Goal: Transaction & Acquisition: Purchase product/service

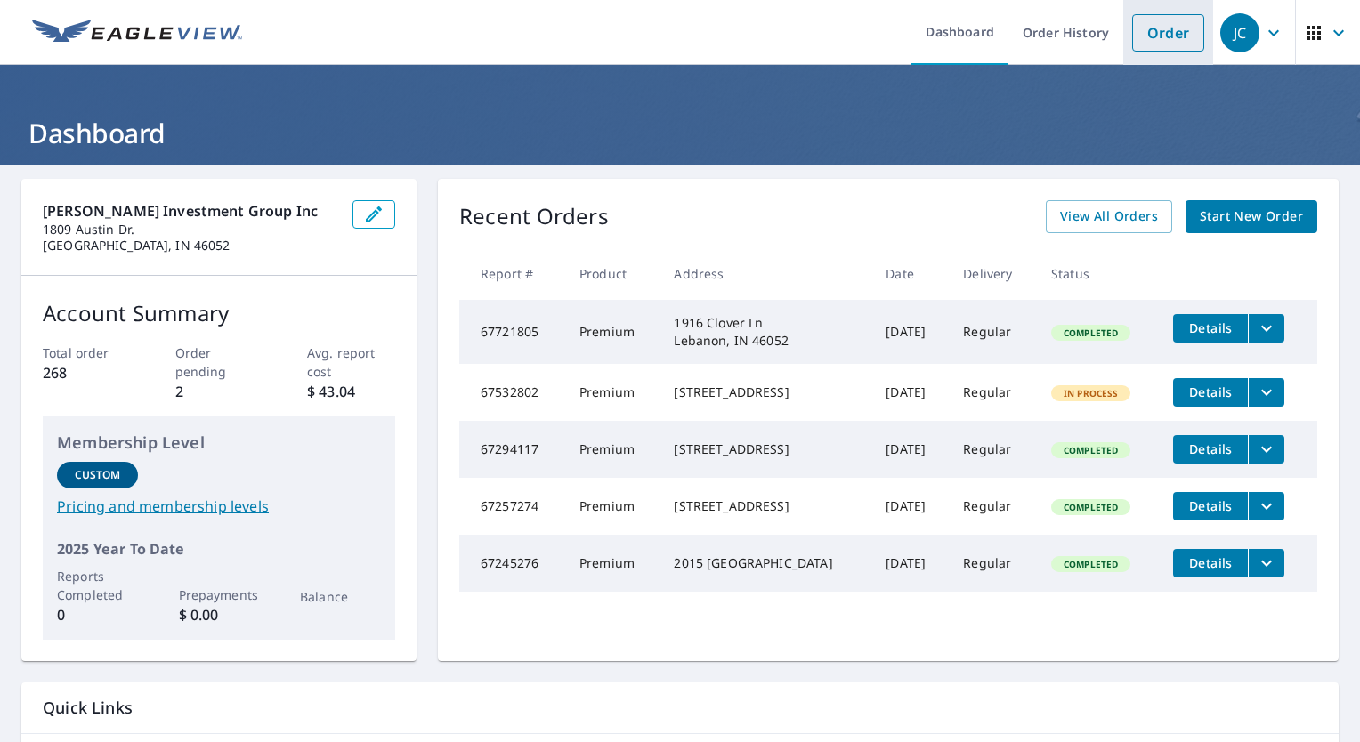
click at [1157, 39] on link "Order" at bounding box center [1168, 32] width 72 height 37
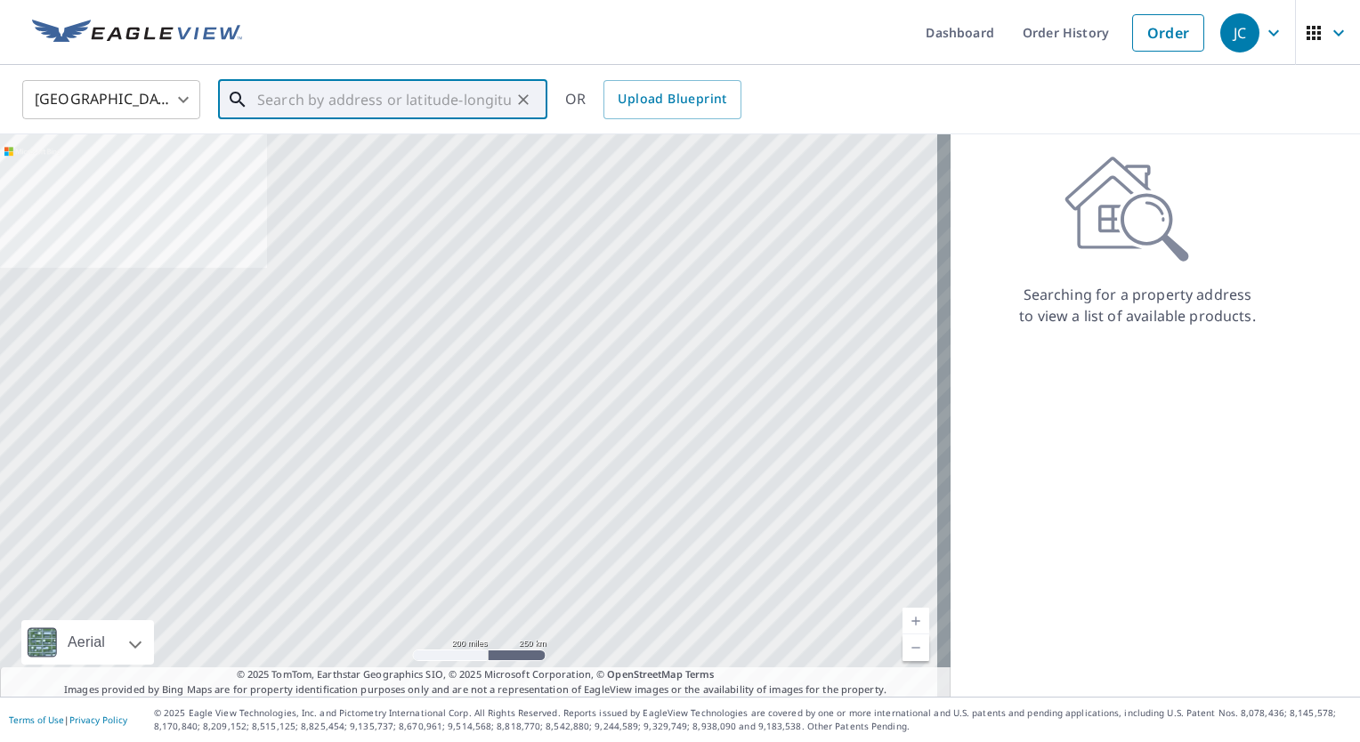
click at [344, 101] on input "text" at bounding box center [384, 100] width 254 height 50
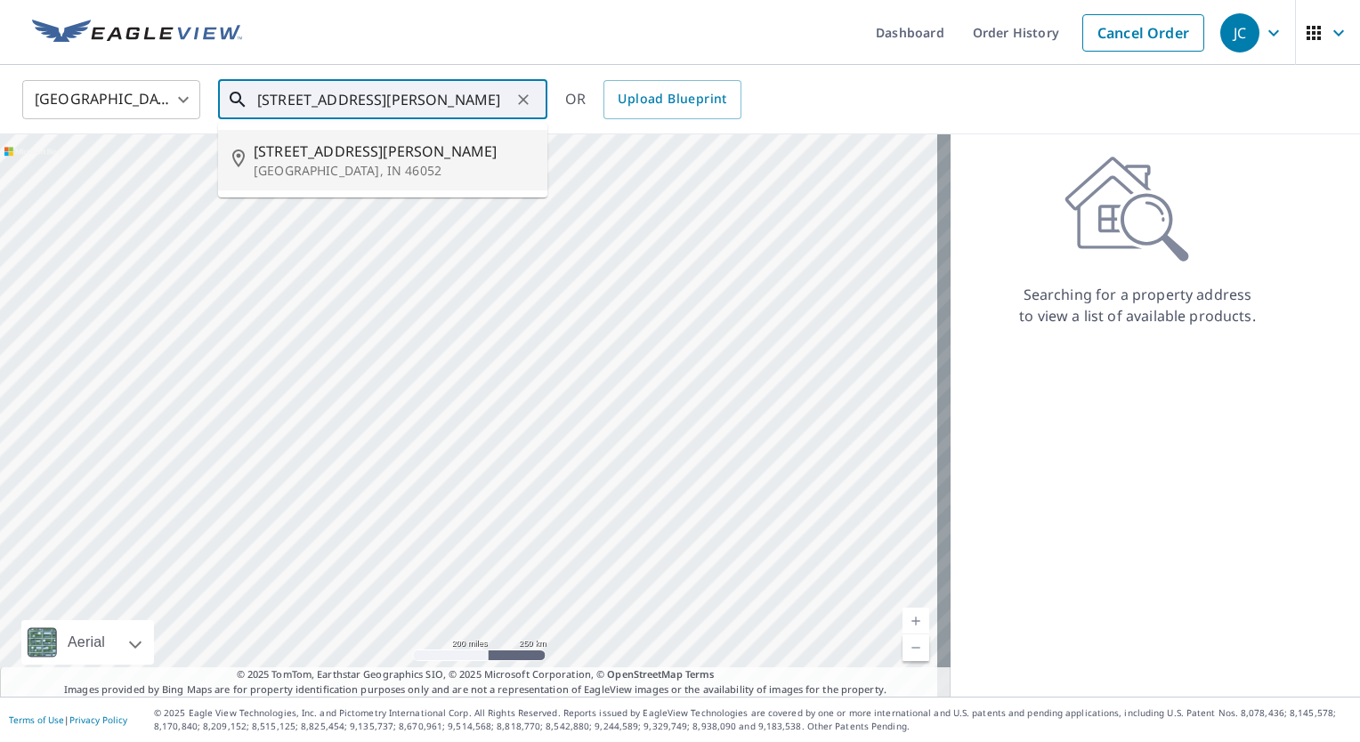
click at [324, 152] on span "[STREET_ADDRESS][PERSON_NAME]" at bounding box center [393, 151] width 279 height 21
type input "[STREET_ADDRESS][PERSON_NAME]"
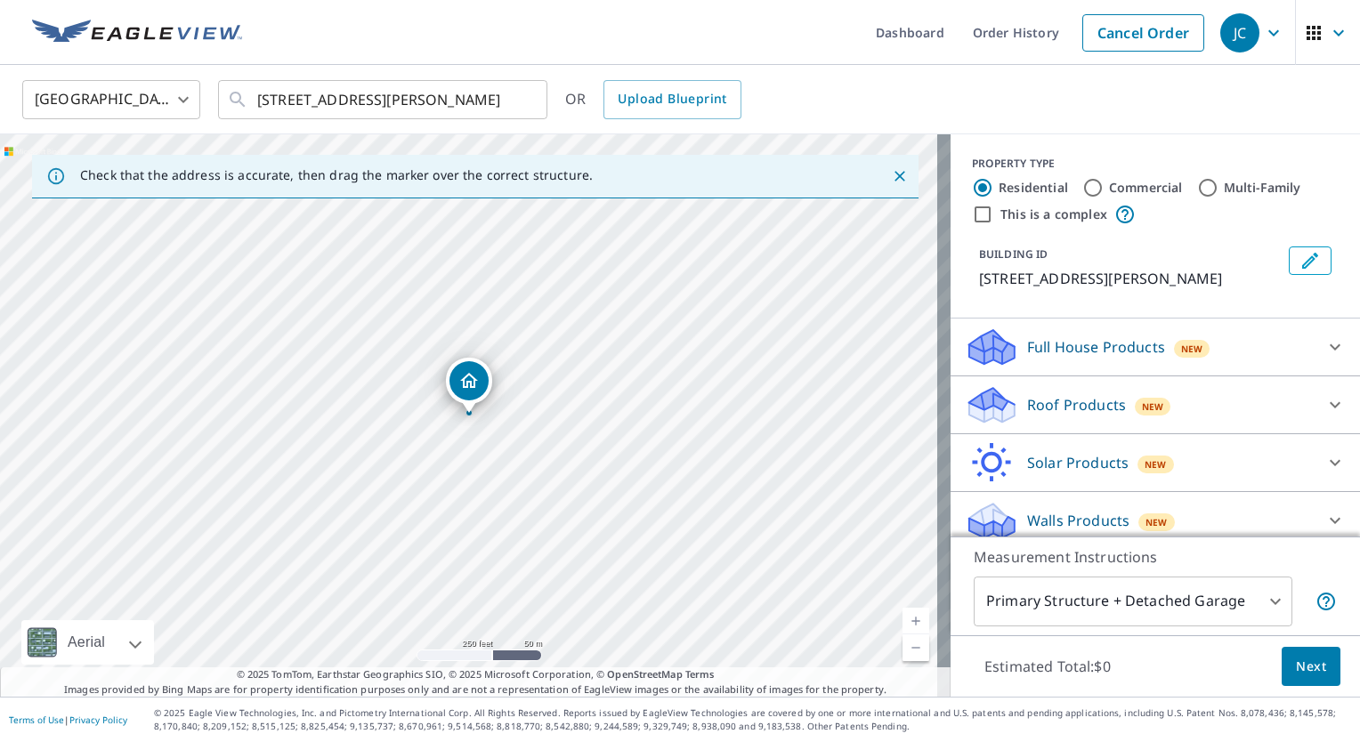
click at [903, 614] on link "Current Level 17, Zoom In" at bounding box center [916, 621] width 27 height 27
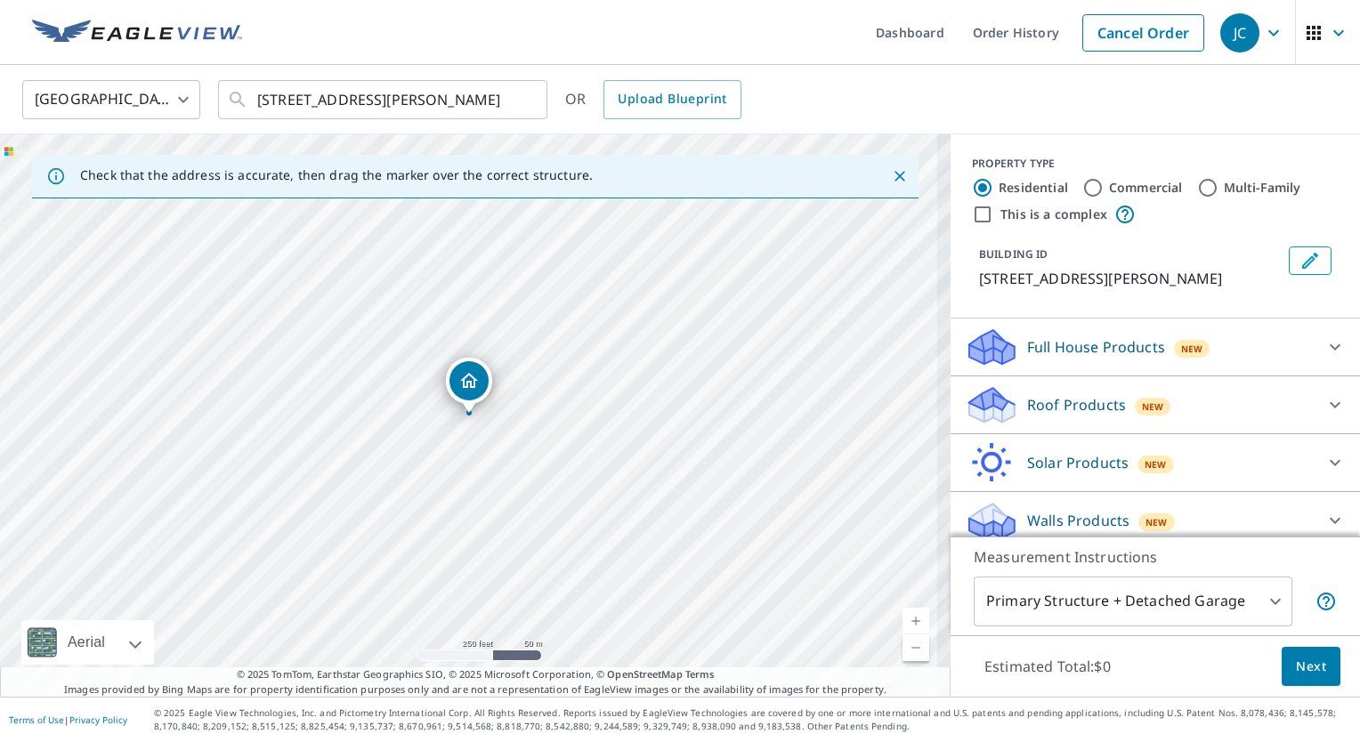
click at [903, 614] on link "Current Level 17.68449817427207, Zoom In" at bounding box center [916, 621] width 27 height 27
click at [903, 614] on link "Current Level 18.321141124772897, Zoom In Disabled" at bounding box center [916, 621] width 27 height 27
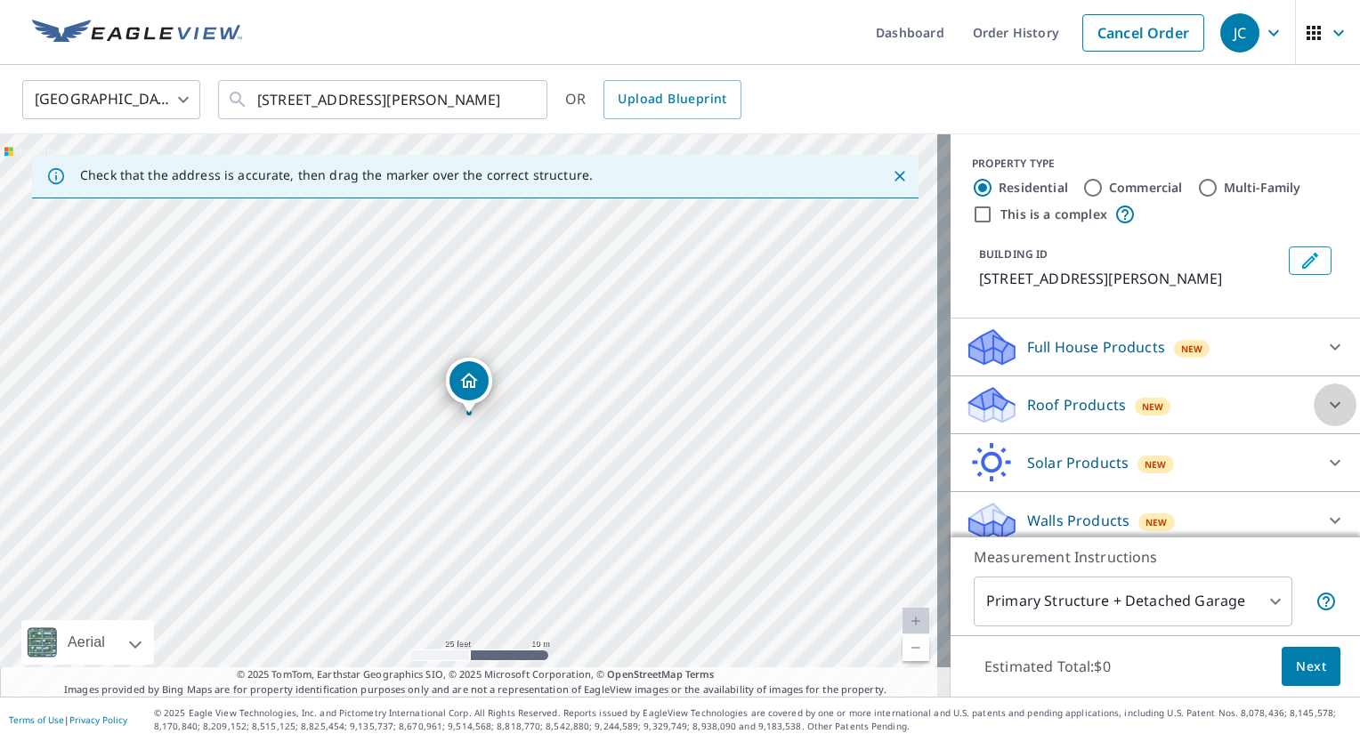
click at [1324, 403] on icon at bounding box center [1334, 404] width 21 height 21
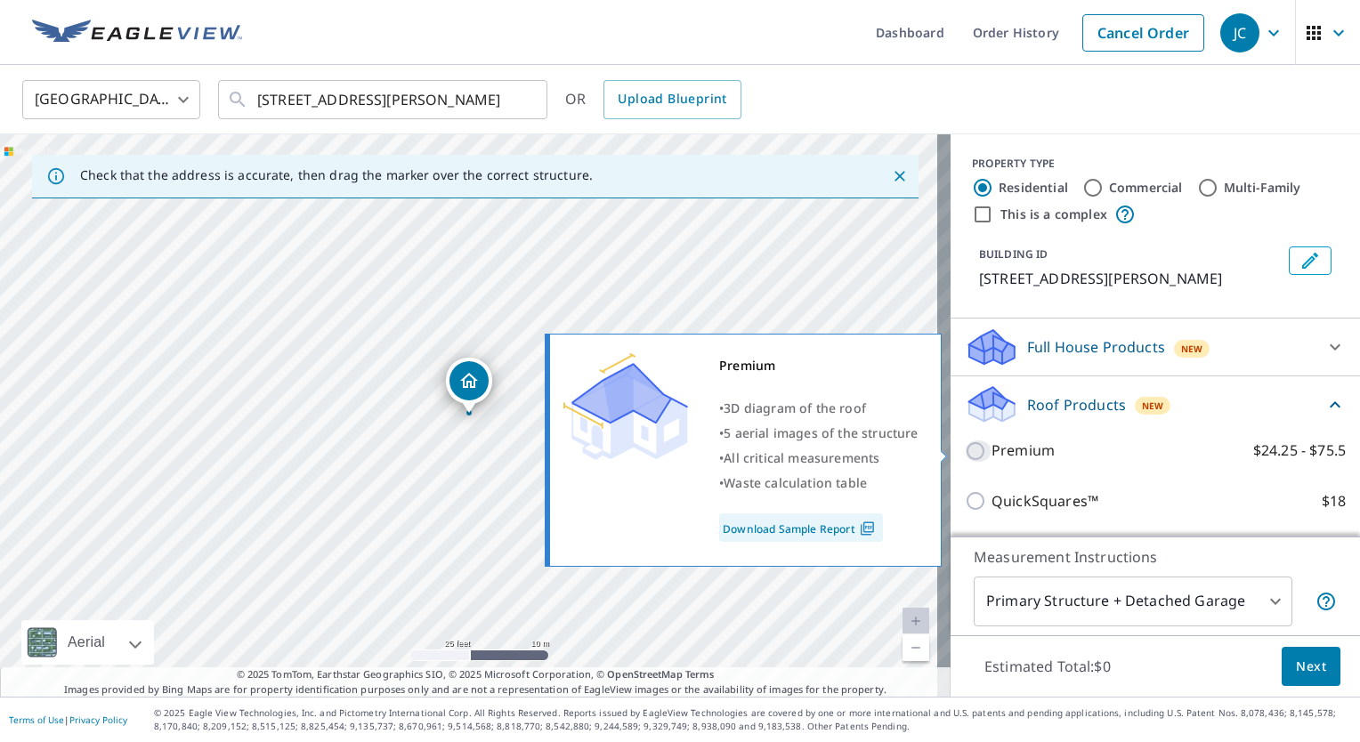
click at [965, 454] on input "Premium $24.25 - $75.5" at bounding box center [978, 451] width 27 height 21
checkbox input "true"
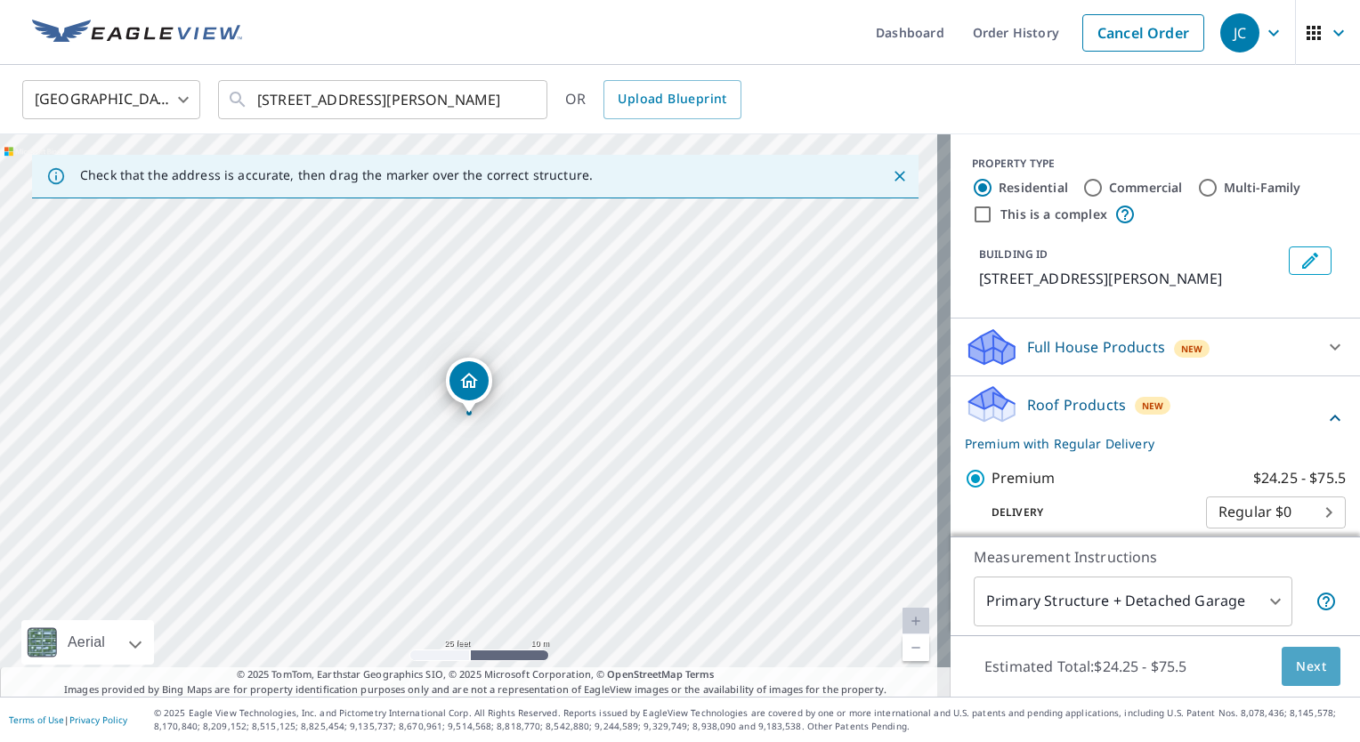
click at [1303, 673] on span "Next" at bounding box center [1311, 667] width 30 height 22
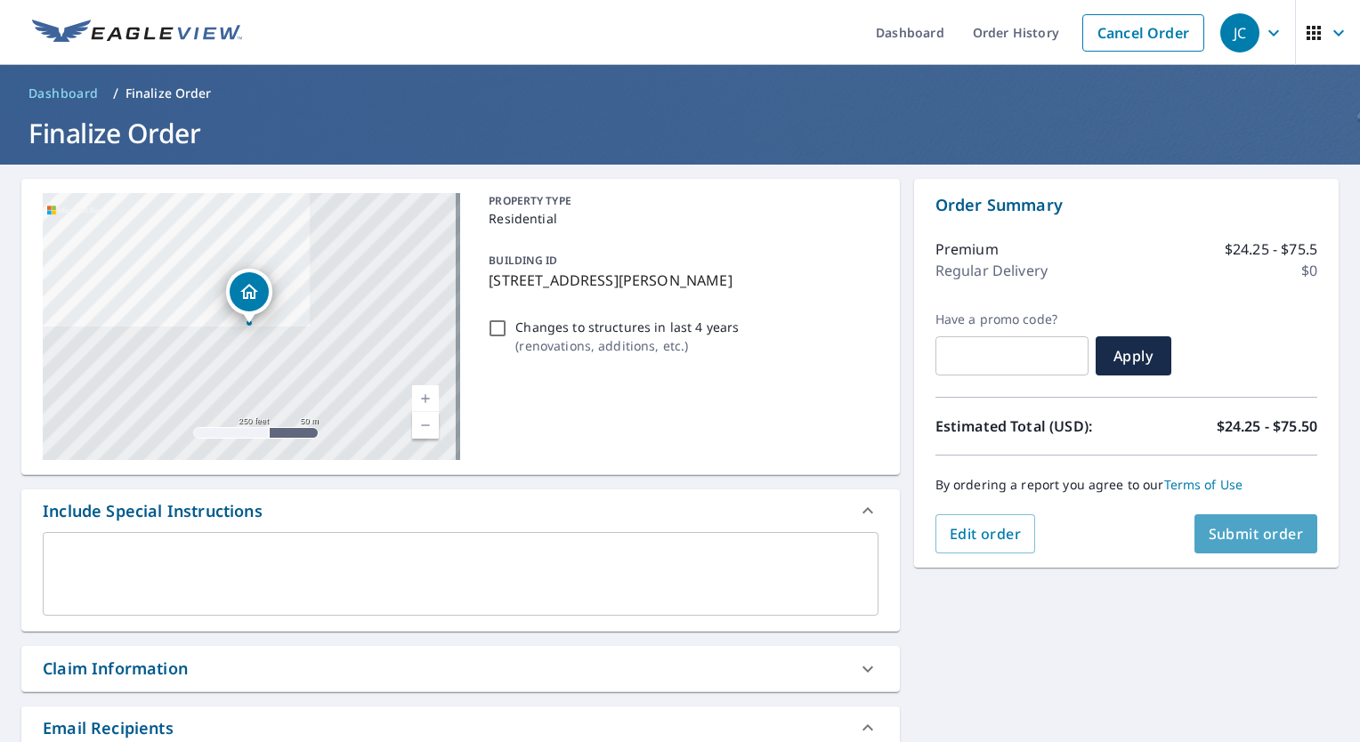
click at [1264, 525] on span "Submit order" at bounding box center [1256, 534] width 95 height 20
